Goal: Task Accomplishment & Management: Manage account settings

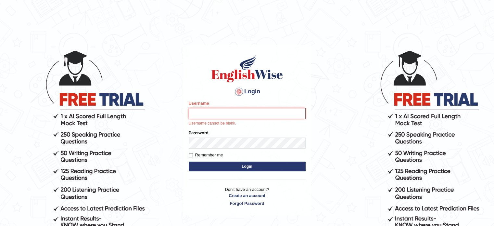
paste input "Talentededucation"
type input "Talentededucation"
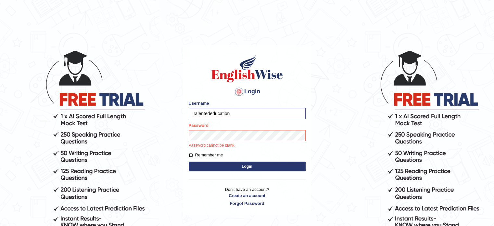
click at [191, 154] on form "Please fix the following errors: Username Talentededucation Password Password c…" at bounding box center [247, 136] width 117 height 73
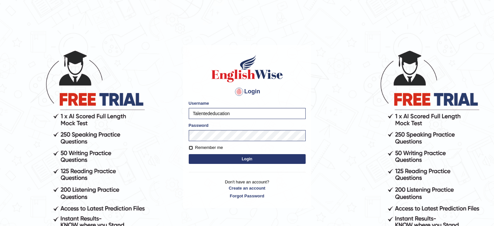
click at [190, 147] on input "Remember me" at bounding box center [191, 147] width 4 height 4
checkbox input "true"
click at [205, 155] on button "Login" at bounding box center [247, 159] width 117 height 10
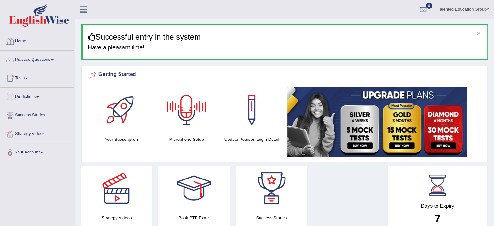
click at [19, 44] on link "Home" at bounding box center [37, 40] width 74 height 16
